Goal: Information Seeking & Learning: Stay updated

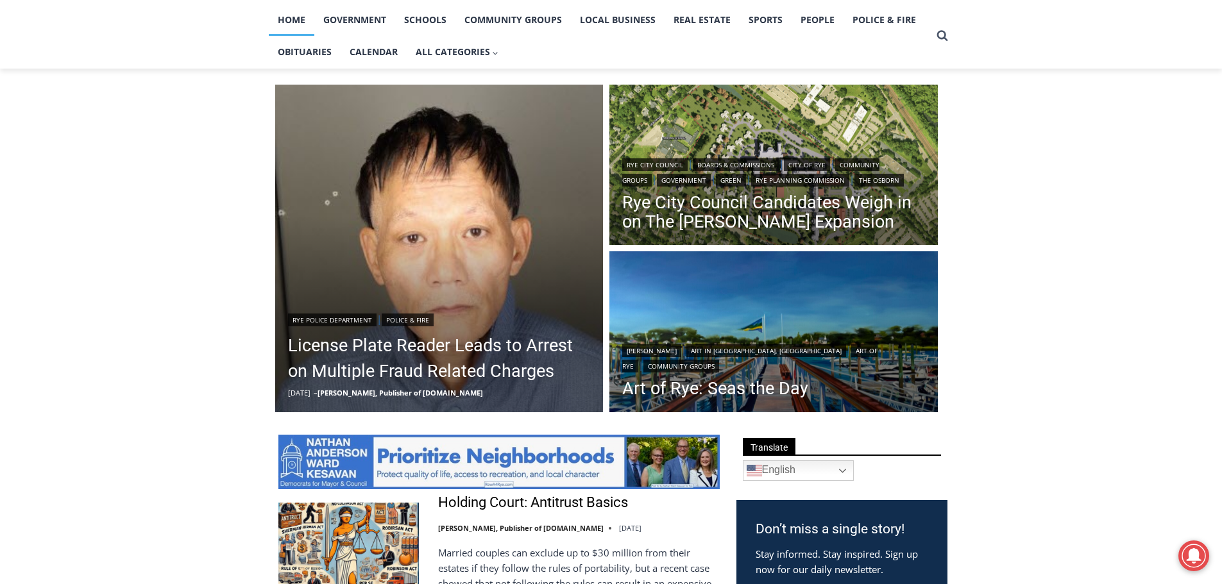
scroll to position [287, 0]
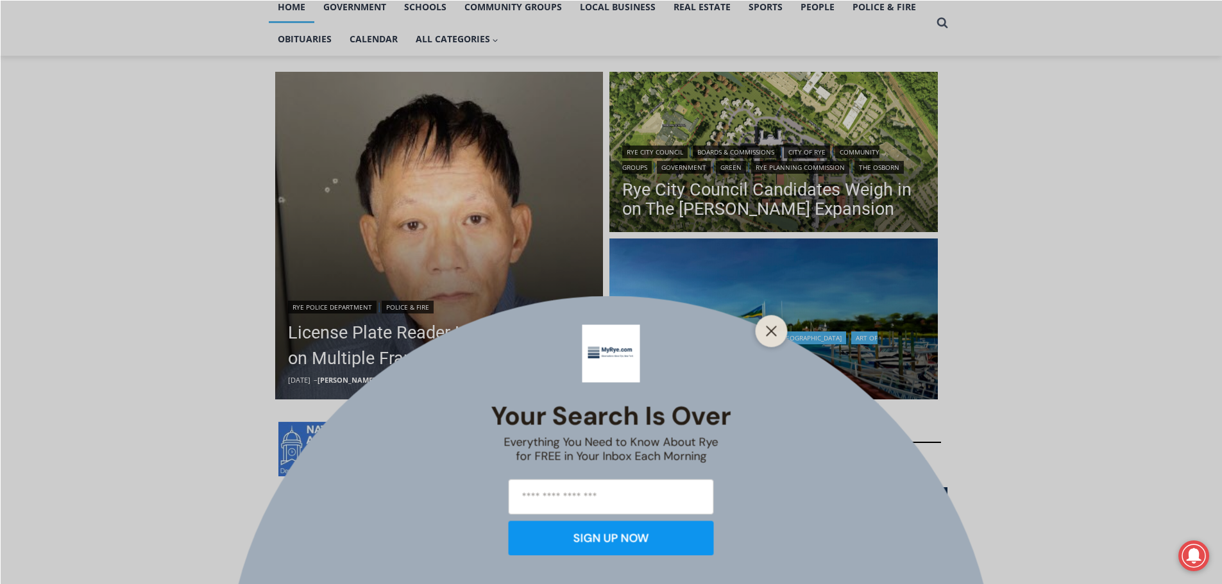
click at [774, 326] on icon "Close" at bounding box center [772, 331] width 12 height 12
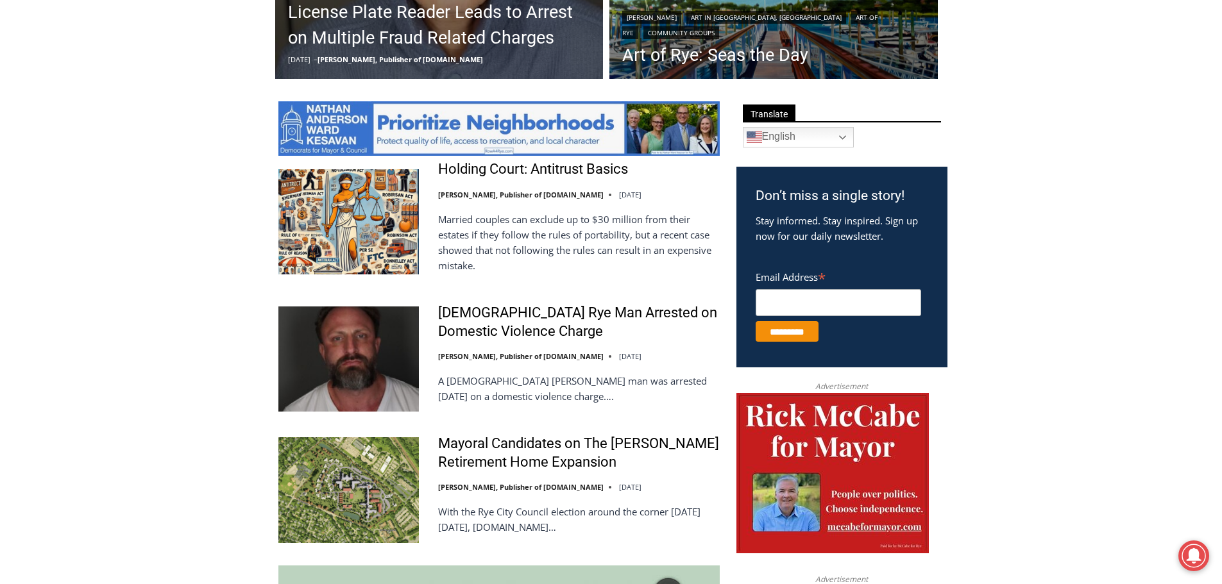
scroll to position [689, 0]
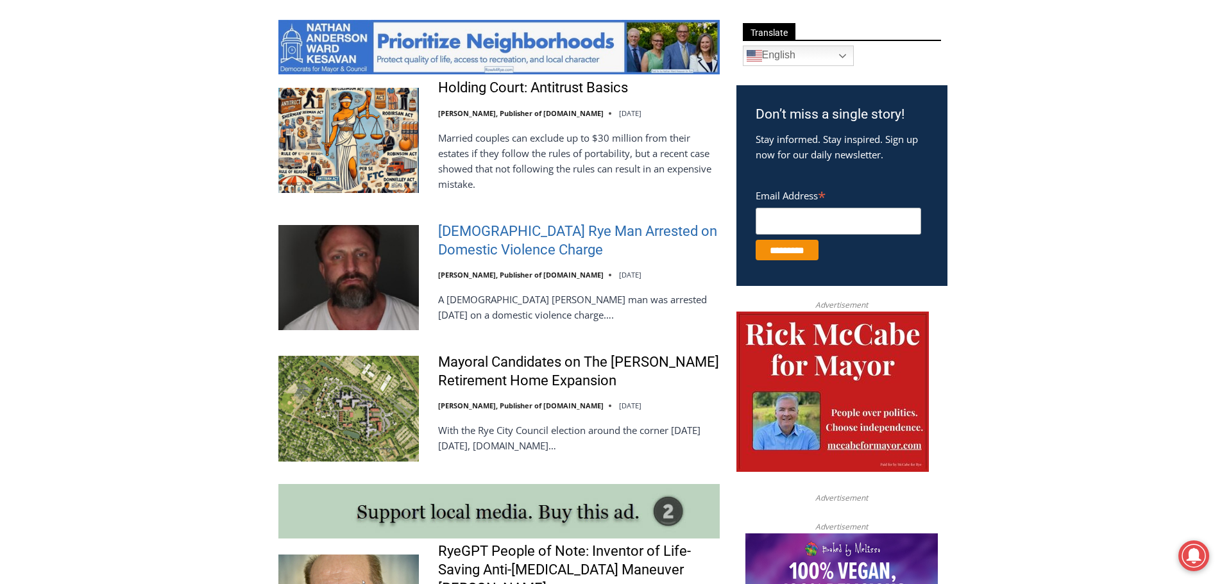
click at [510, 248] on link "[DEMOGRAPHIC_DATA] Rye Man Arrested on Domestic Violence Charge" at bounding box center [579, 241] width 282 height 37
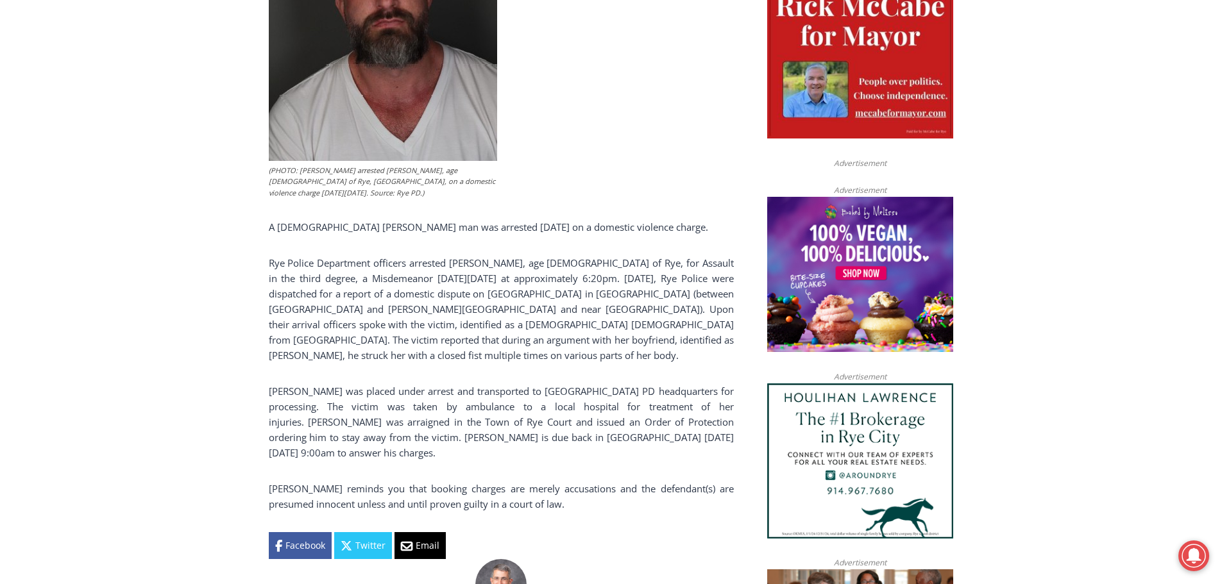
scroll to position [706, 0]
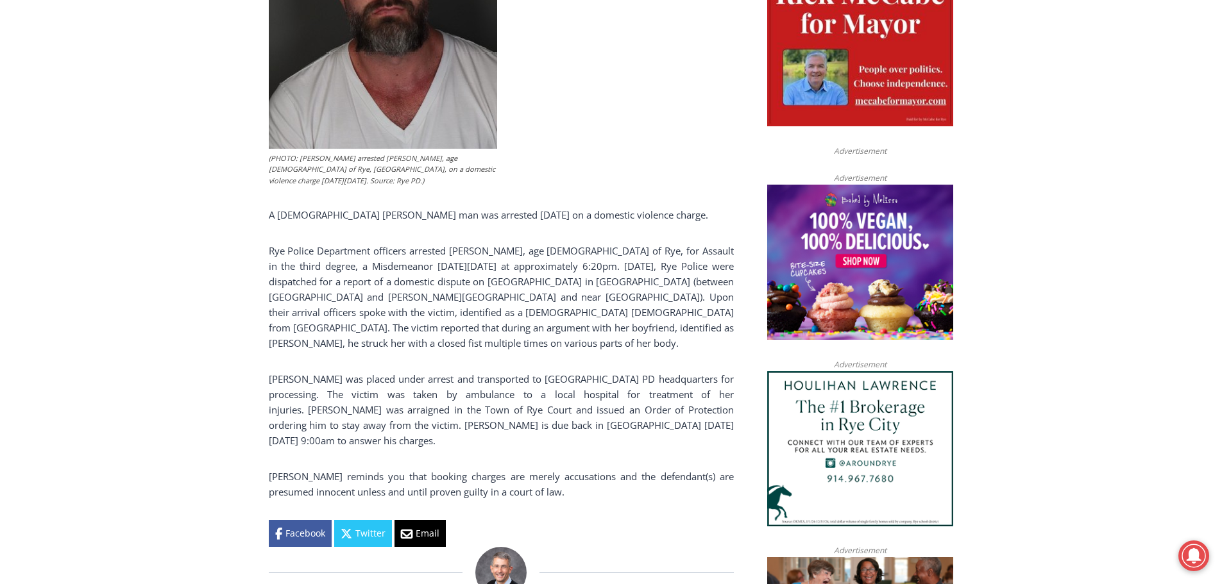
drag, startPoint x: 1230, startPoint y: 71, endPoint x: 1228, endPoint y: 218, distance: 146.9
click at [1221, 218] on html "Skip to content 54.93 F Rye Monday, October 13, 2025 Advertise Submit a Story o…" at bounding box center [611, 595] width 1222 height 2602
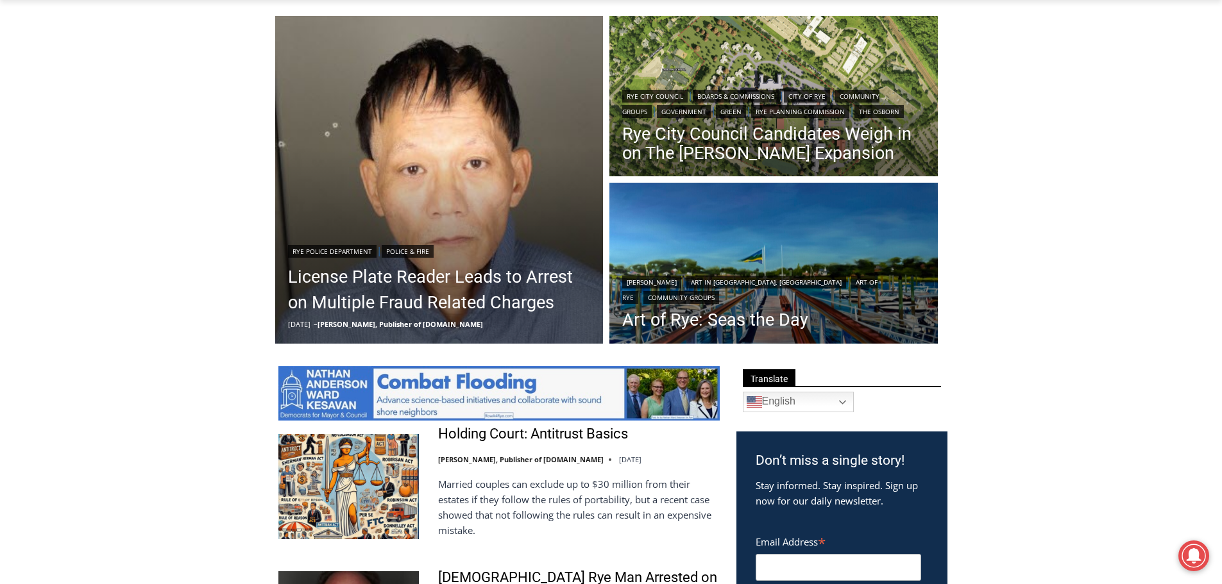
scroll to position [253, 0]
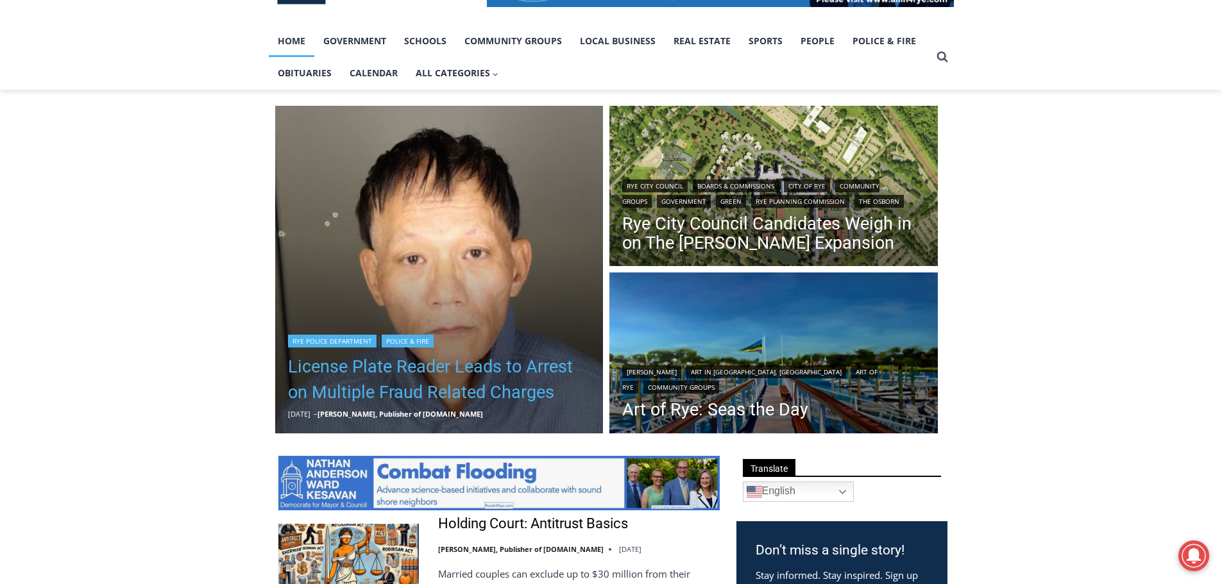
click at [476, 372] on link "License Plate Reader Leads to Arrest on Multiple Fraud Related Charges" at bounding box center [439, 379] width 303 height 51
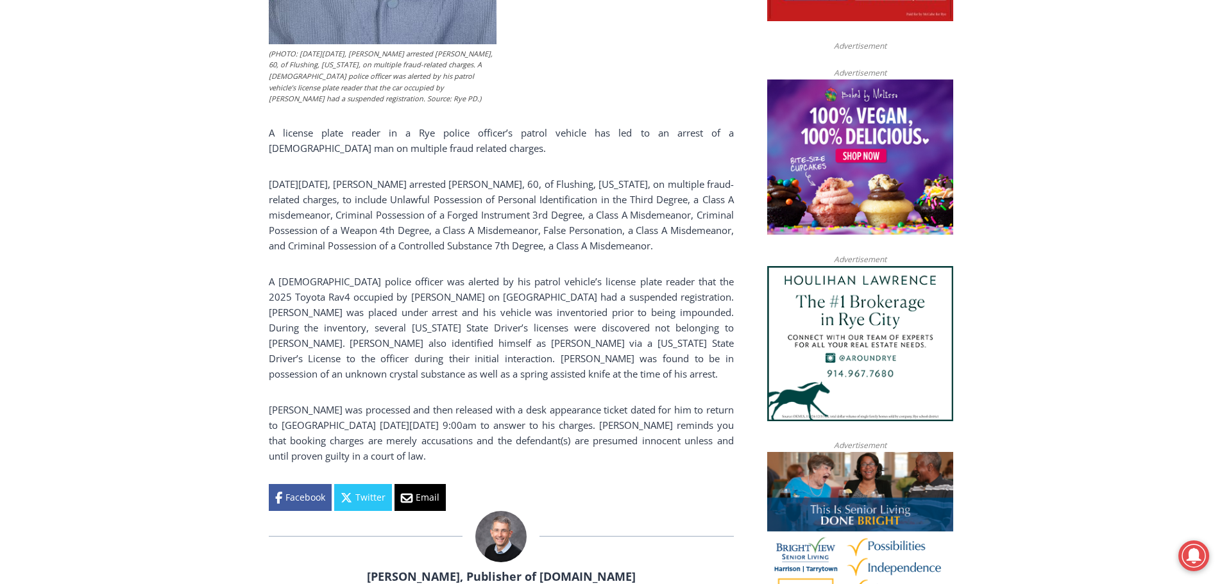
scroll to position [827, 0]
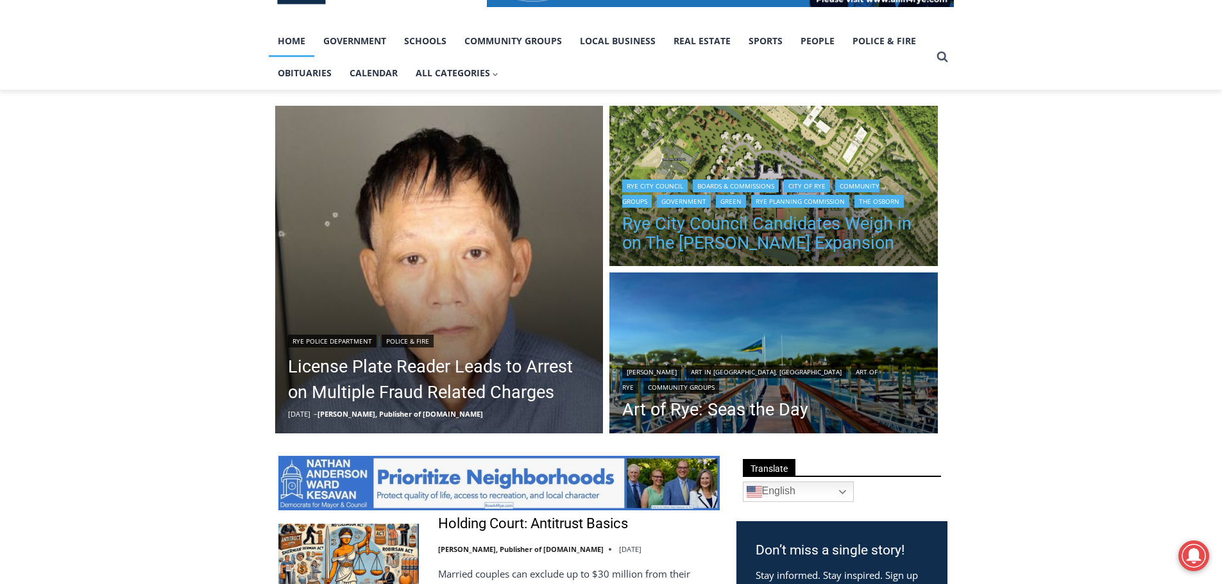
click at [775, 232] on link "Rye City Council Candidates Weigh in on The [PERSON_NAME] Expansion" at bounding box center [773, 233] width 303 height 38
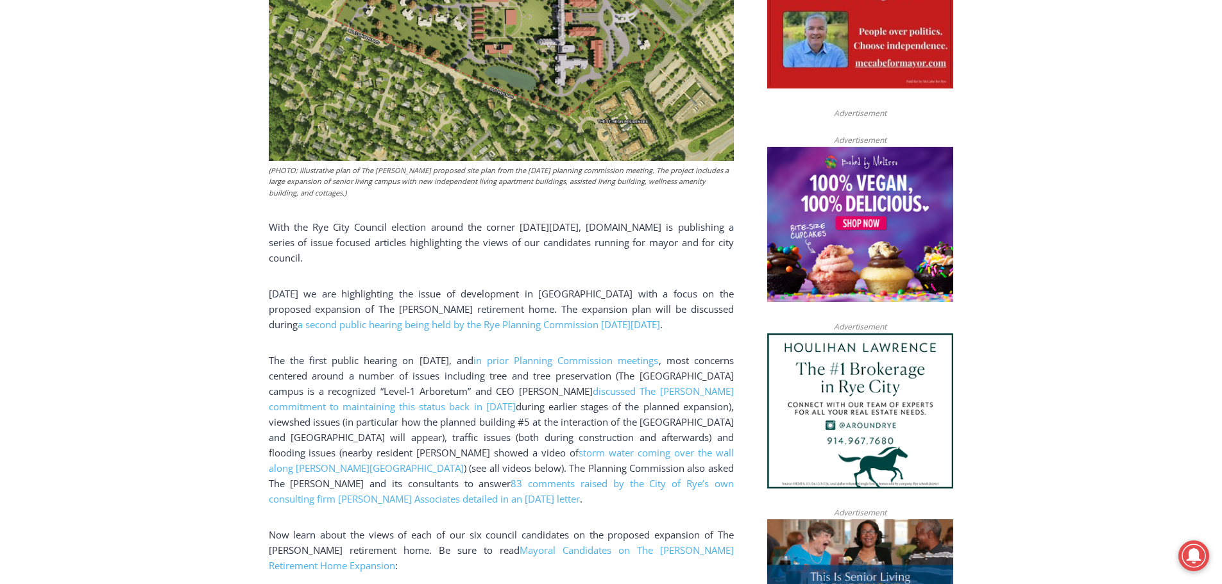
scroll to position [739, 0]
